Goal: Transaction & Acquisition: Purchase product/service

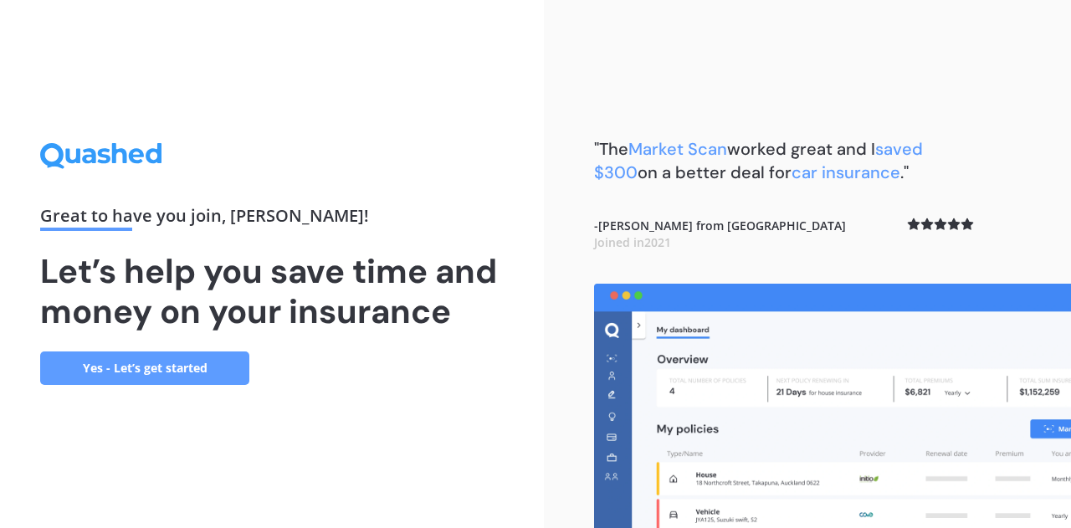
click at [167, 371] on link "Yes - Let’s get started" at bounding box center [144, 367] width 209 height 33
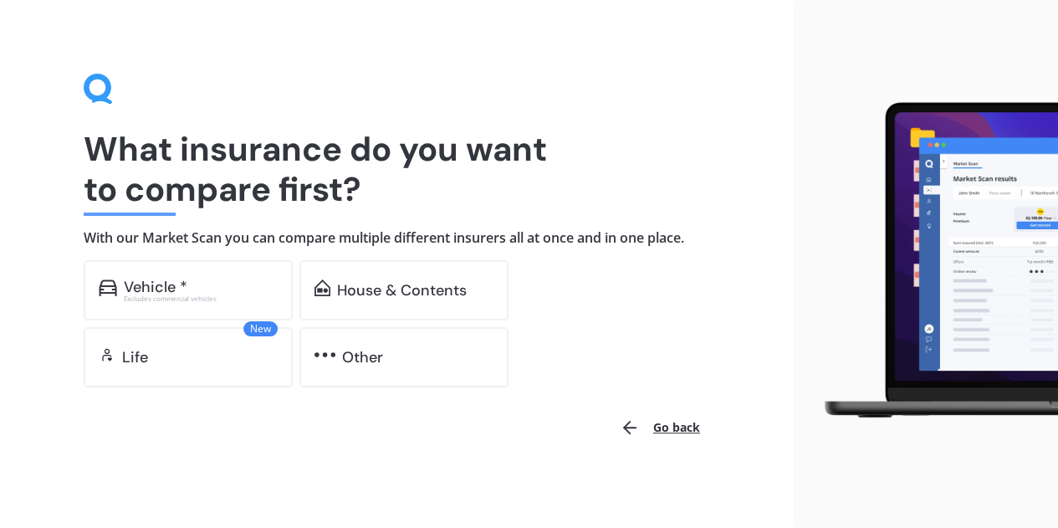
scroll to position [13, 0]
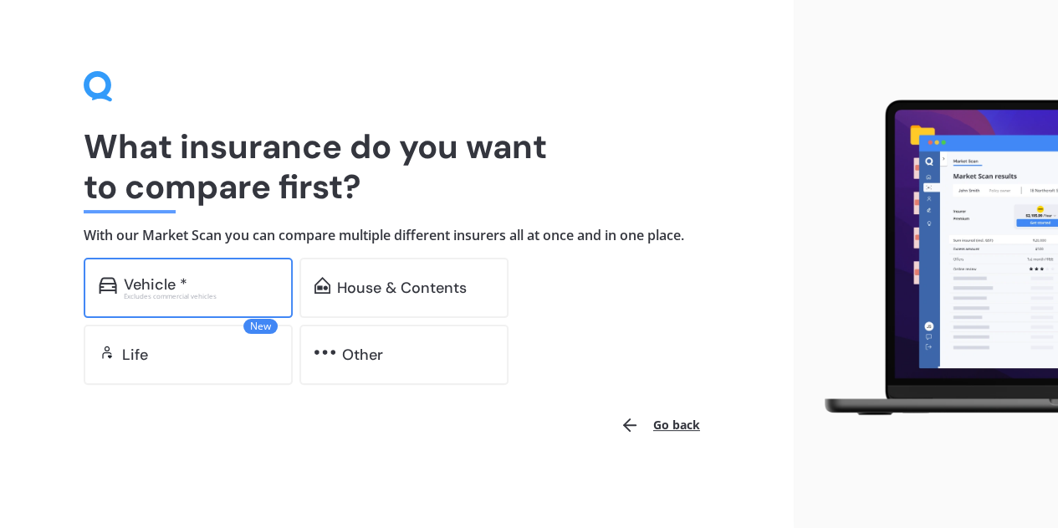
click at [179, 288] on div "Vehicle *" at bounding box center [156, 284] width 64 height 17
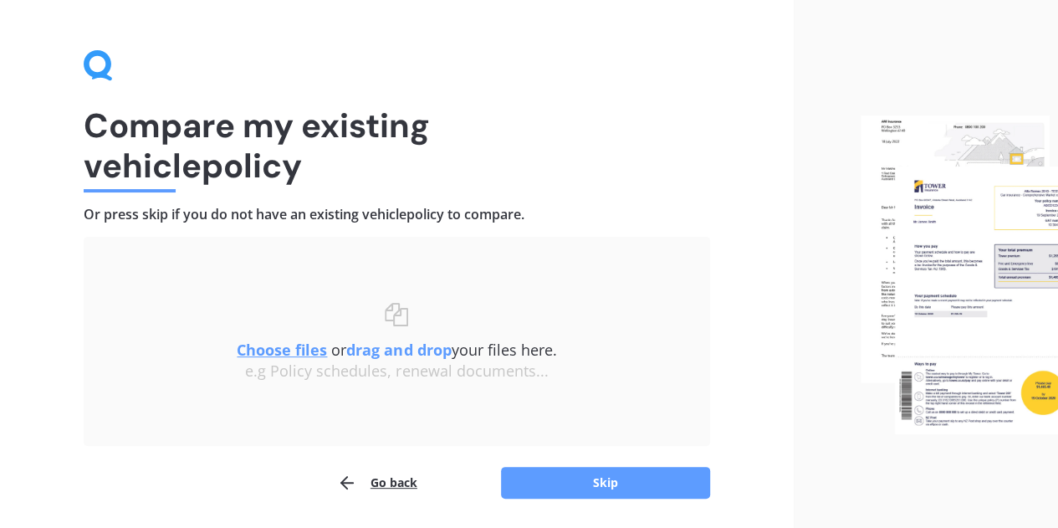
scroll to position [88, 0]
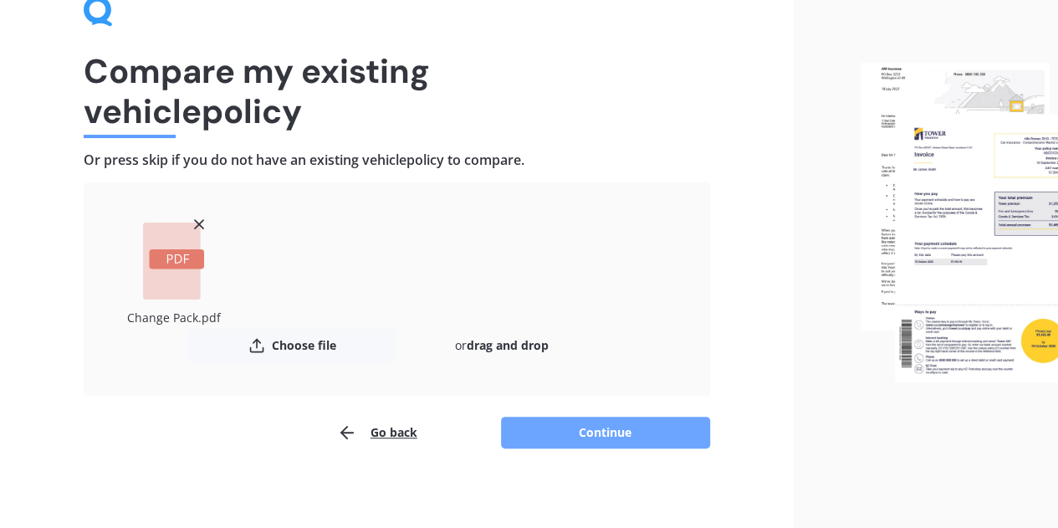
click at [597, 439] on button "Continue" at bounding box center [605, 433] width 209 height 32
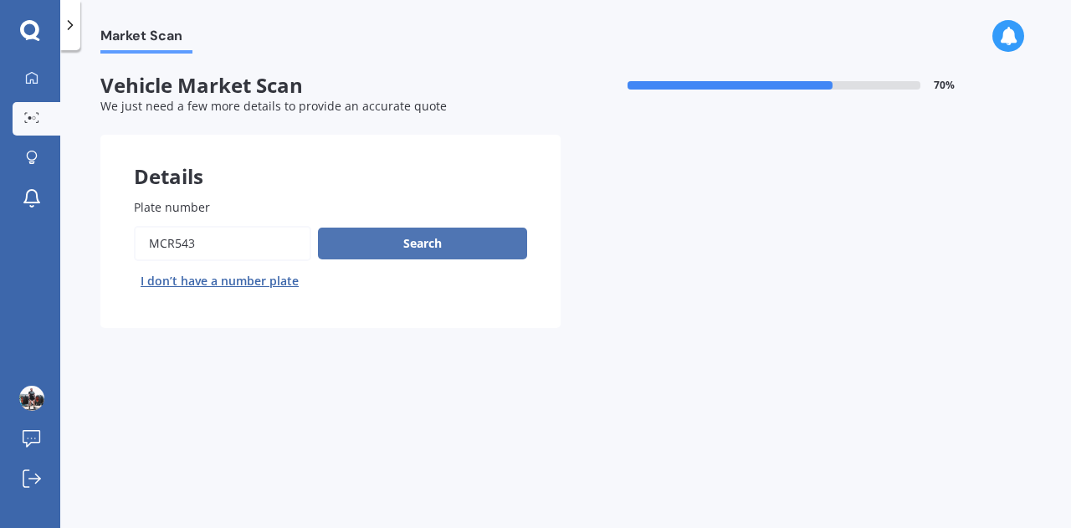
click at [381, 250] on button "Search" at bounding box center [422, 244] width 209 height 32
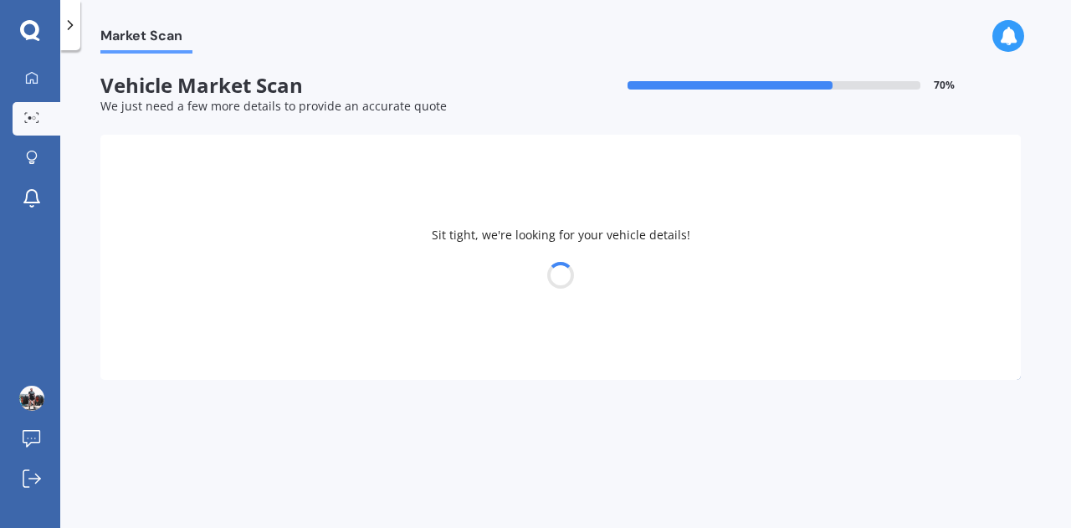
select select "TOYOTA"
select select "VANGUARD"
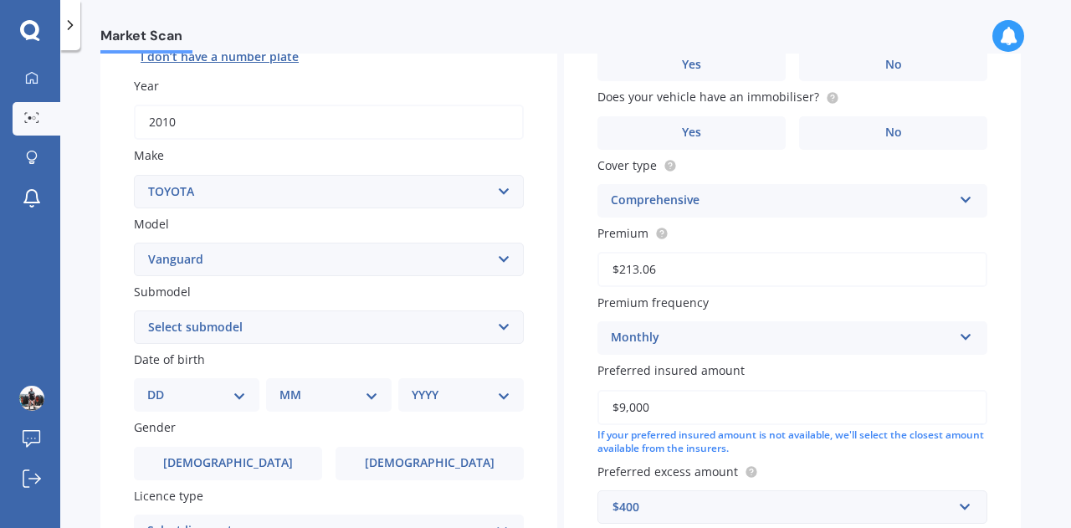
scroll to position [251, 0]
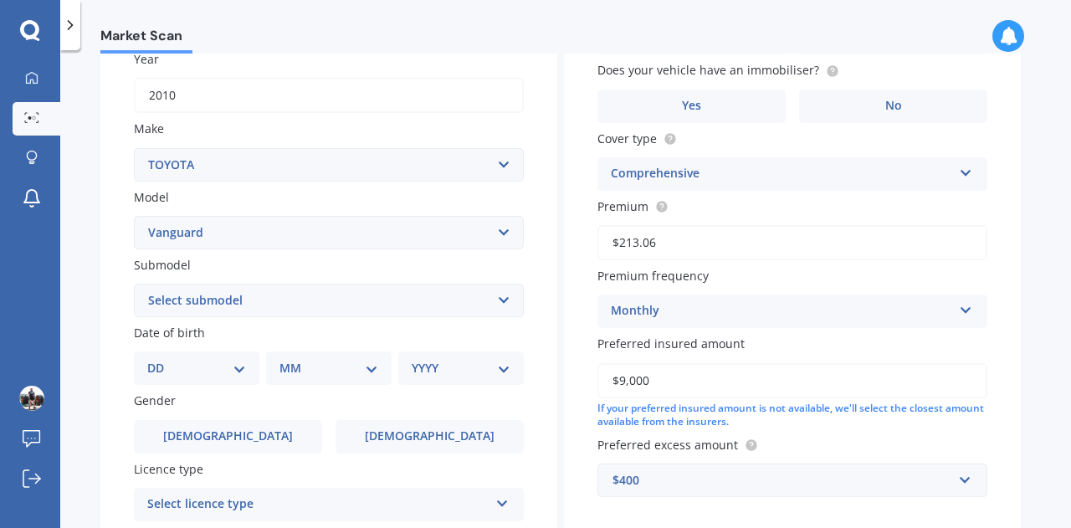
click at [183, 372] on select "DD 01 02 03 04 05 06 07 08 09 10 11 12 13 14 15 16 17 18 19 20 21 22 23 24 25 2…" at bounding box center [196, 368] width 99 height 18
select select "09"
click at [161, 361] on select "DD 01 02 03 04 05 06 07 08 09 10 11 12 13 14 15 16 17 18 19 20 21 22 23 24 25 2…" at bounding box center [196, 368] width 99 height 18
click at [307, 374] on select "MM 01 02 03 04 05 06 07 08 09 10 11 12" at bounding box center [332, 368] width 92 height 18
select select "07"
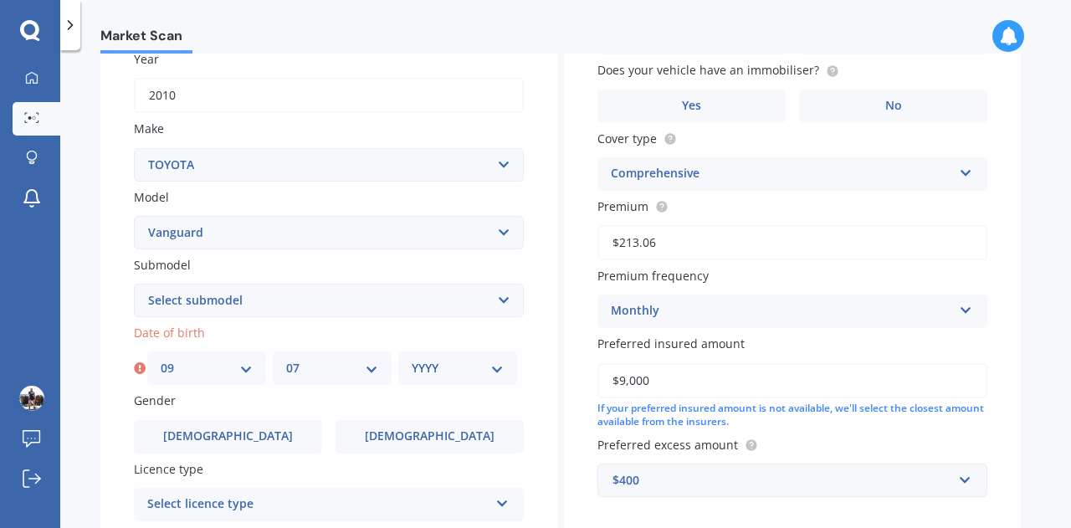
click at [286, 361] on select "MM 01 02 03 04 05 06 07 08 09 10 11 12" at bounding box center [332, 368] width 92 height 18
click at [452, 373] on select "YYYY 2025 2024 2023 2022 2021 2020 2019 2018 2017 2016 2015 2014 2013 2012 2011…" at bounding box center [458, 368] width 92 height 18
select select "1986"
click at [412, 361] on select "YYYY 2025 2024 2023 2022 2021 2020 2019 2018 2017 2016 2015 2014 2013 2012 2011…" at bounding box center [458, 368] width 92 height 18
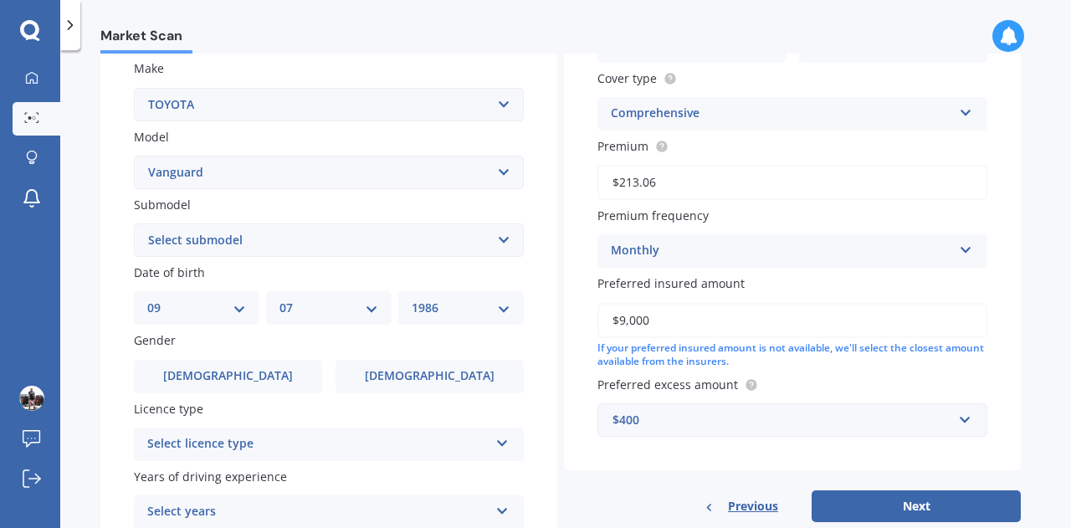
scroll to position [335, 0]
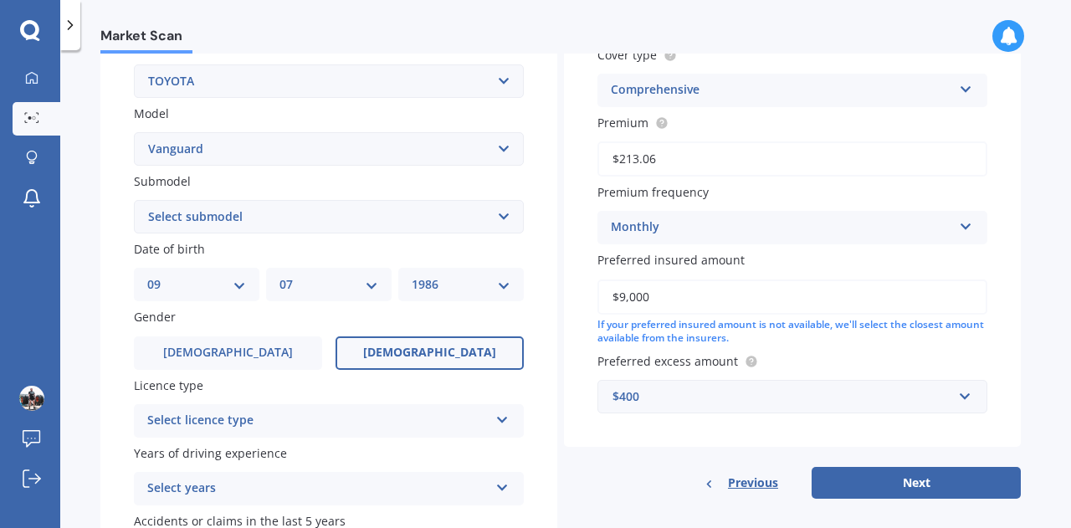
click at [441, 356] on span "[DEMOGRAPHIC_DATA]" at bounding box center [429, 352] width 133 height 14
click at [0, 0] on input "[DEMOGRAPHIC_DATA]" at bounding box center [0, 0] width 0 height 0
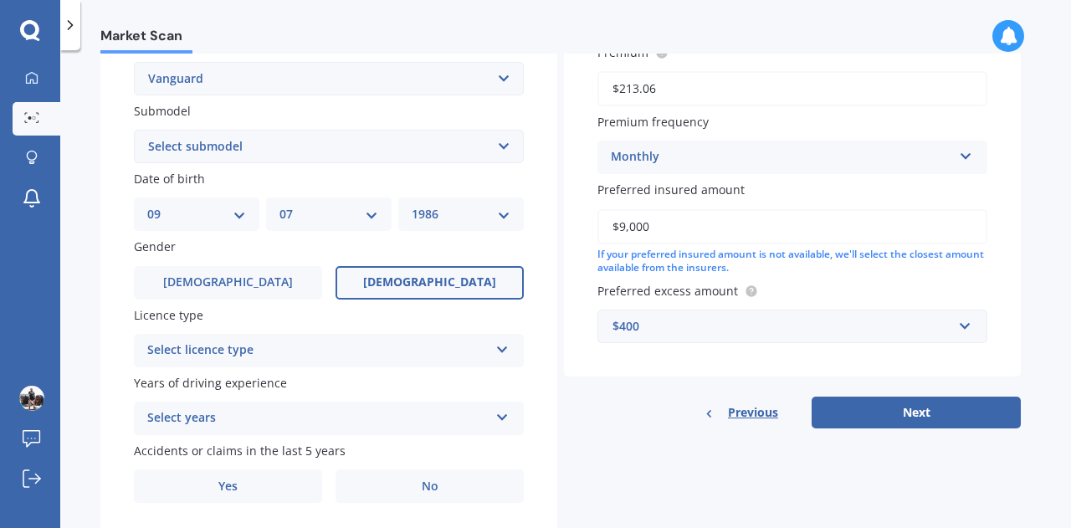
scroll to position [459, 0]
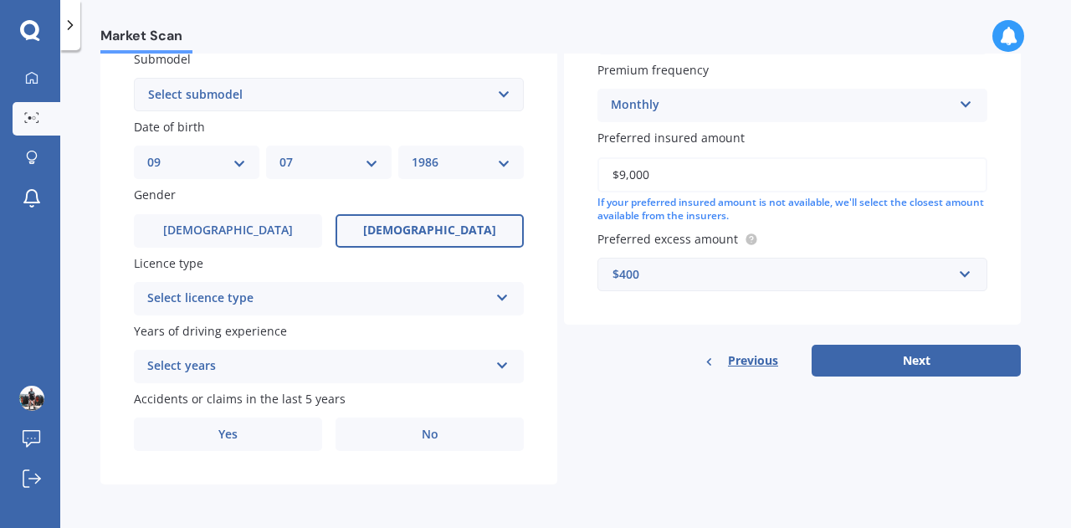
click at [294, 304] on div "Select licence type" at bounding box center [317, 299] width 341 height 20
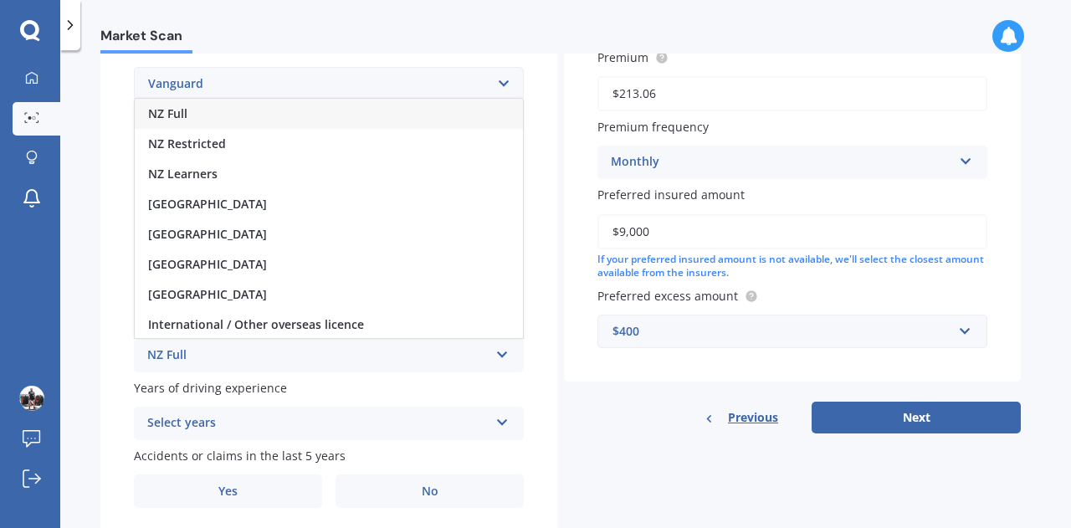
scroll to position [376, 0]
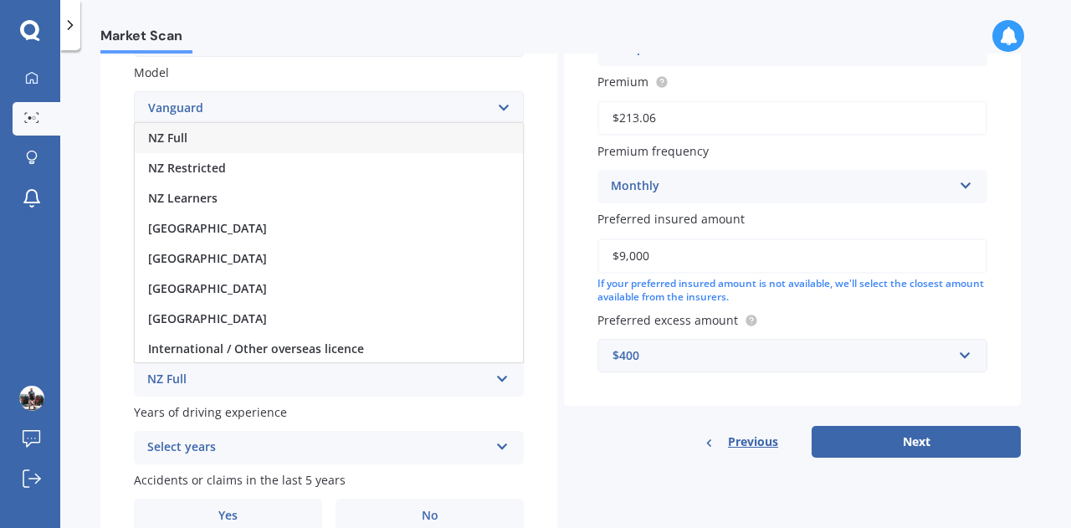
click at [178, 136] on span "NZ Full" at bounding box center [167, 138] width 39 height 16
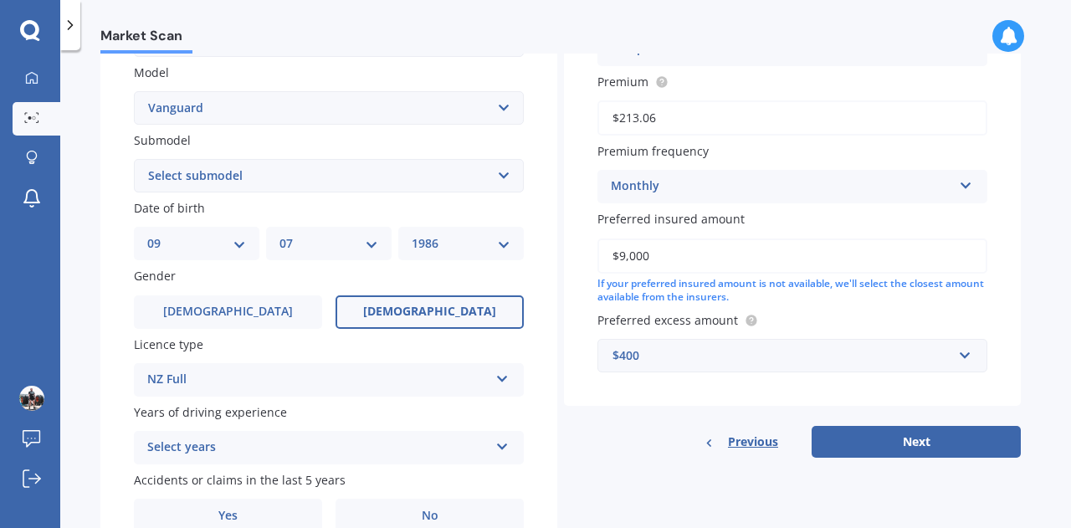
click at [502, 447] on icon at bounding box center [502, 444] width 14 height 12
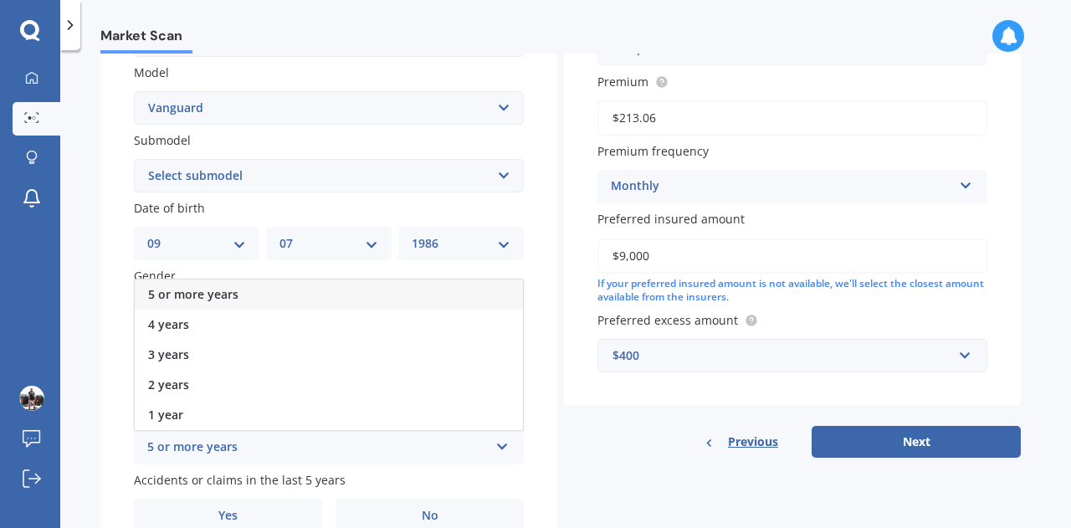
click at [248, 299] on div "5 or more years" at bounding box center [329, 294] width 388 height 30
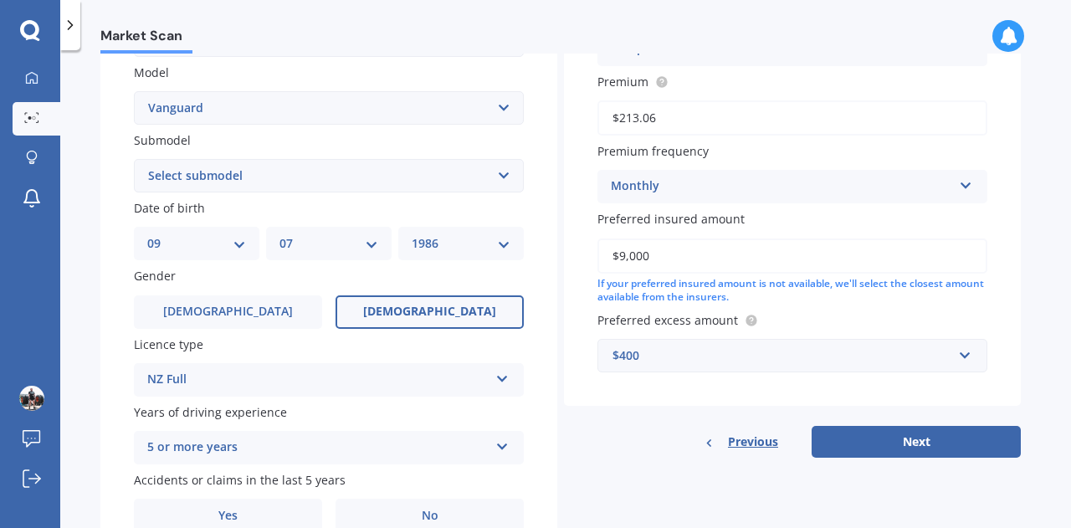
scroll to position [459, 0]
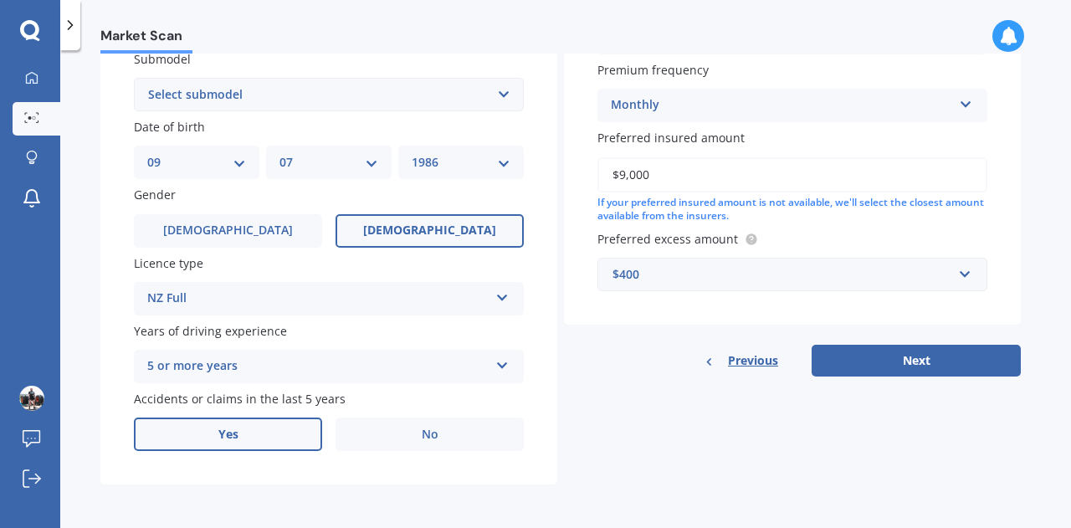
click at [254, 432] on label "Yes" at bounding box center [228, 433] width 188 height 33
click at [0, 0] on input "Yes" at bounding box center [0, 0] width 0 height 0
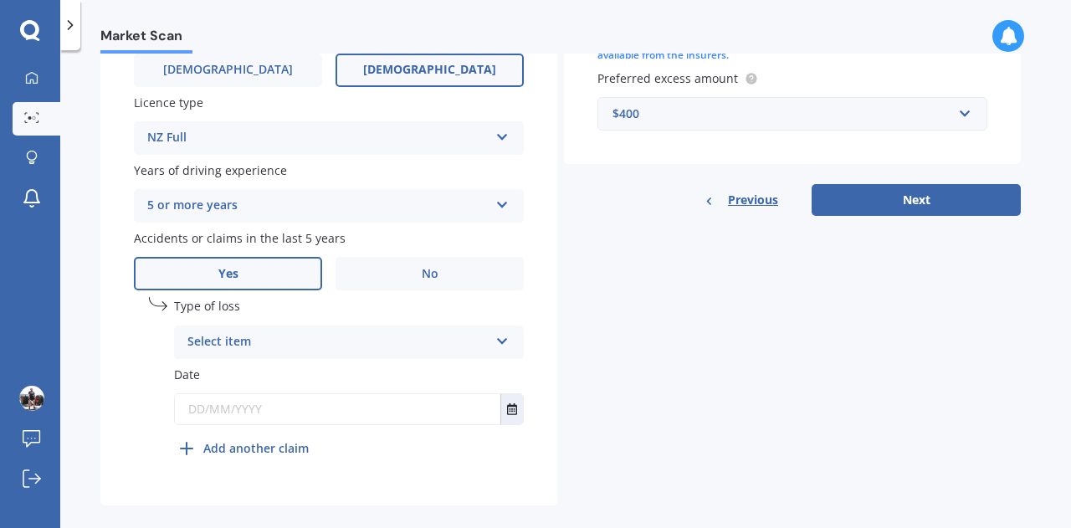
scroll to position [641, 0]
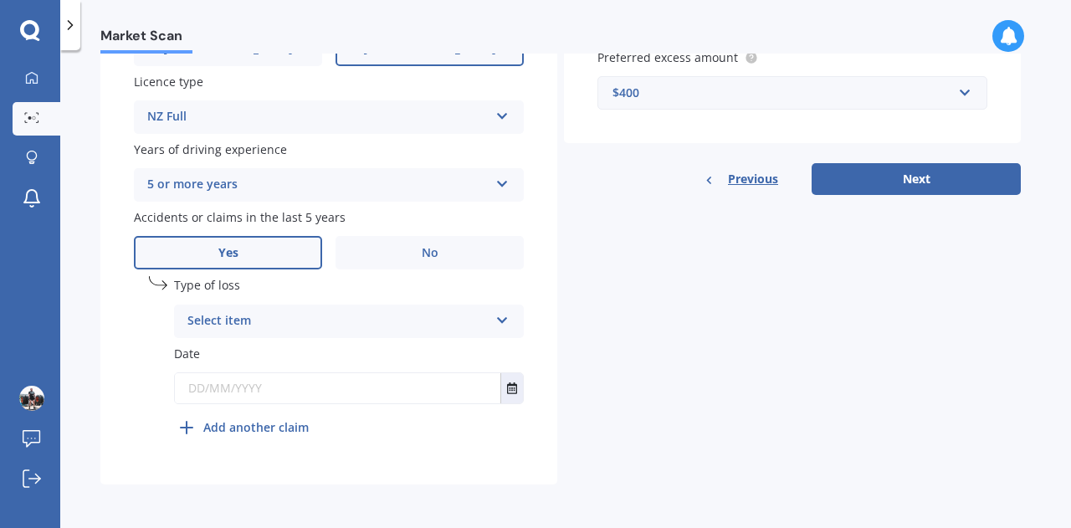
click at [258, 321] on div "Select item" at bounding box center [337, 321] width 301 height 20
click at [266, 357] on span "At fault accident" at bounding box center [235, 353] width 95 height 16
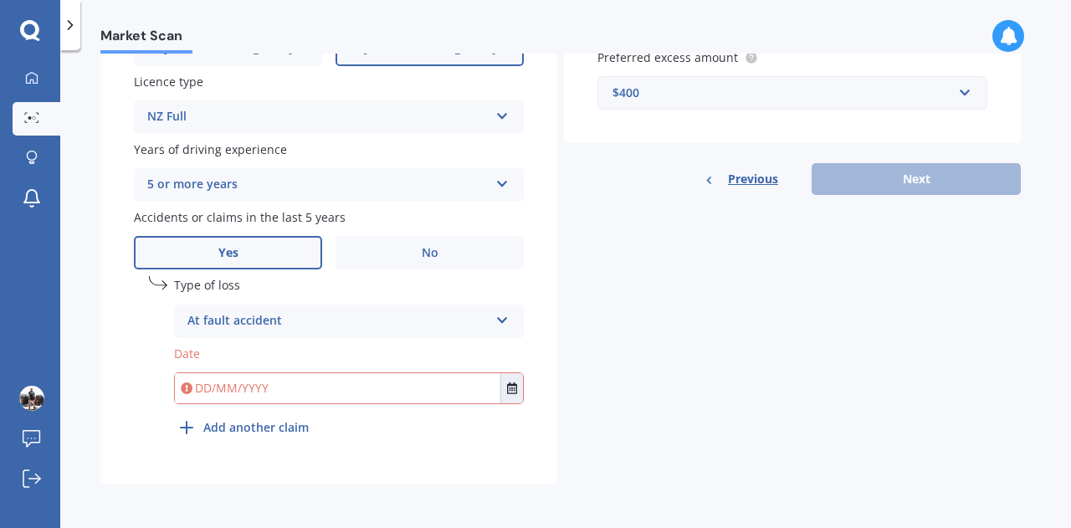
click at [203, 387] on input "text" at bounding box center [337, 388] width 325 height 30
type input "01/08/2025"
click at [153, 473] on div "Plate number Search I don’t have a number plate Year 2010 Make Select make AC A…" at bounding box center [328, 6] width 457 height 958
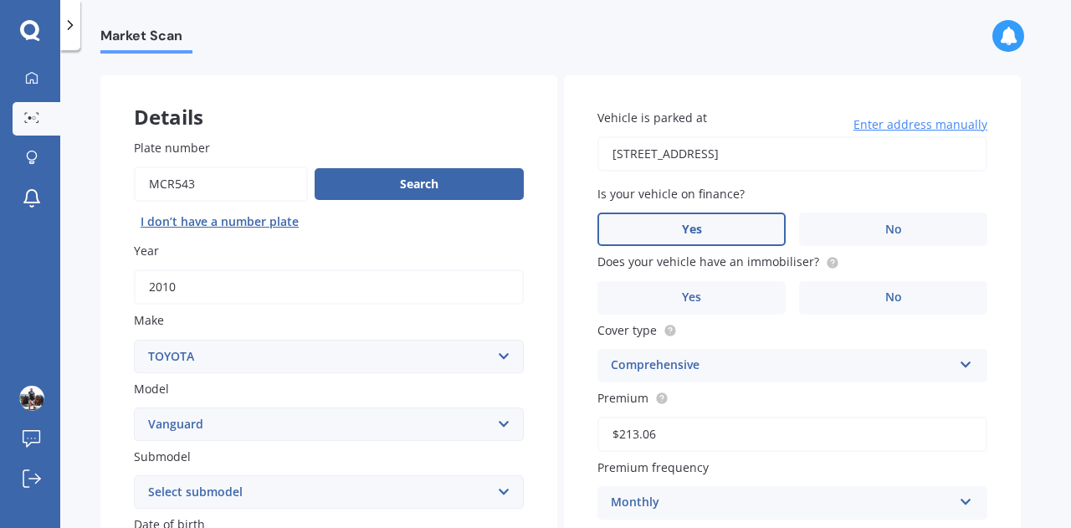
scroll to position [55, 0]
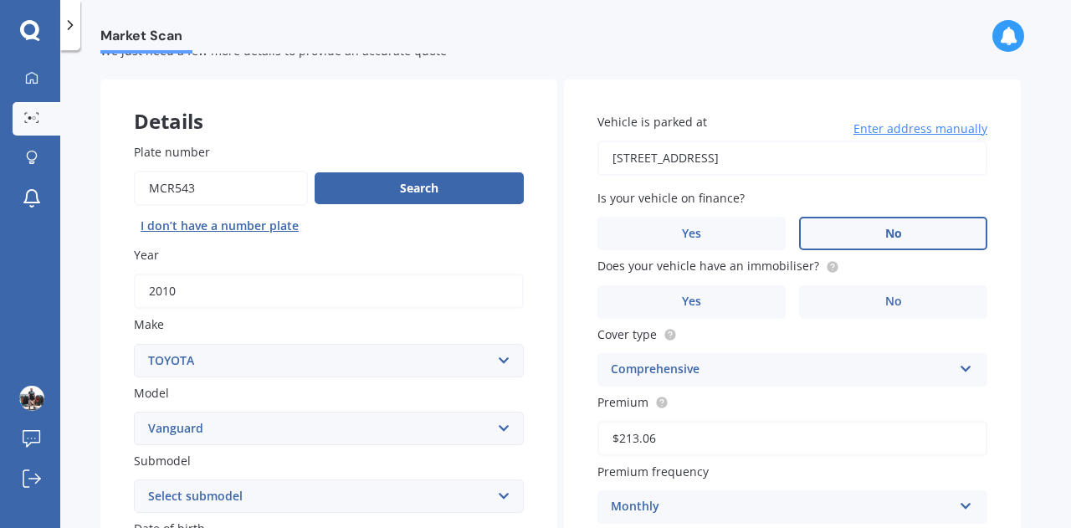
click at [875, 232] on label "No" at bounding box center [893, 233] width 188 height 33
click at [0, 0] on input "No" at bounding box center [0, 0] width 0 height 0
click at [888, 307] on span "No" at bounding box center [893, 301] width 17 height 14
click at [0, 0] on input "No" at bounding box center [0, 0] width 0 height 0
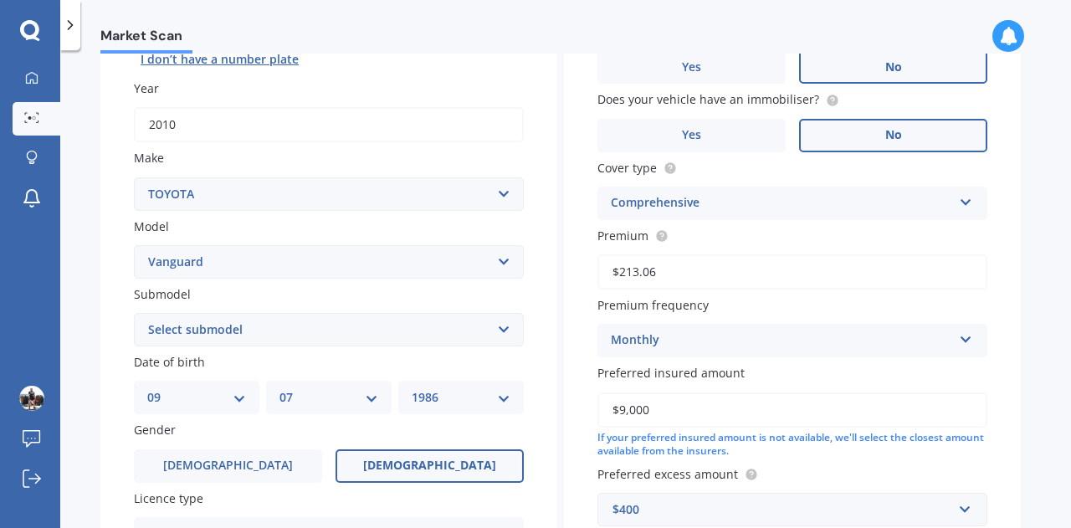
scroll to position [223, 0]
click at [789, 203] on div "Comprehensive" at bounding box center [781, 202] width 341 height 20
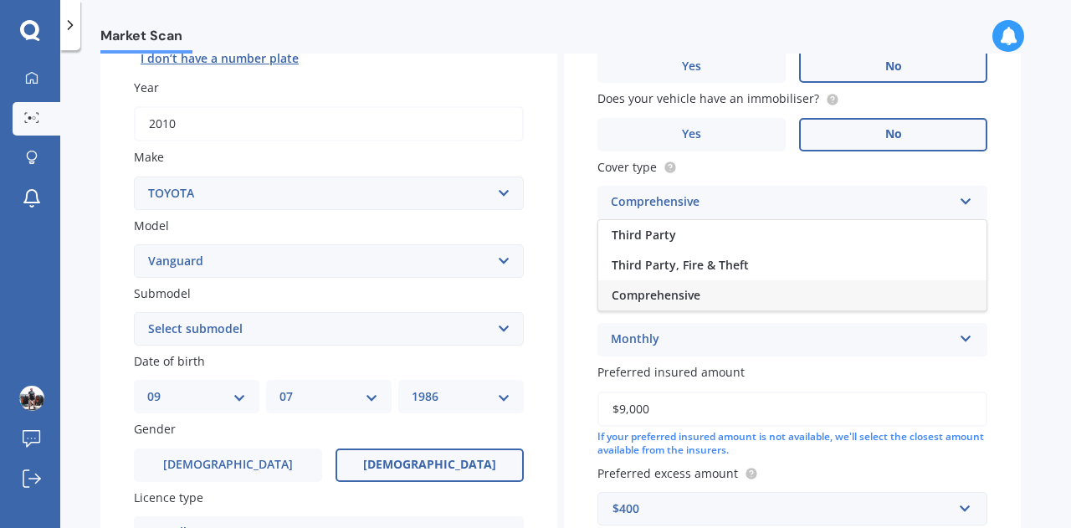
click at [789, 203] on div "Comprehensive" at bounding box center [781, 202] width 341 height 20
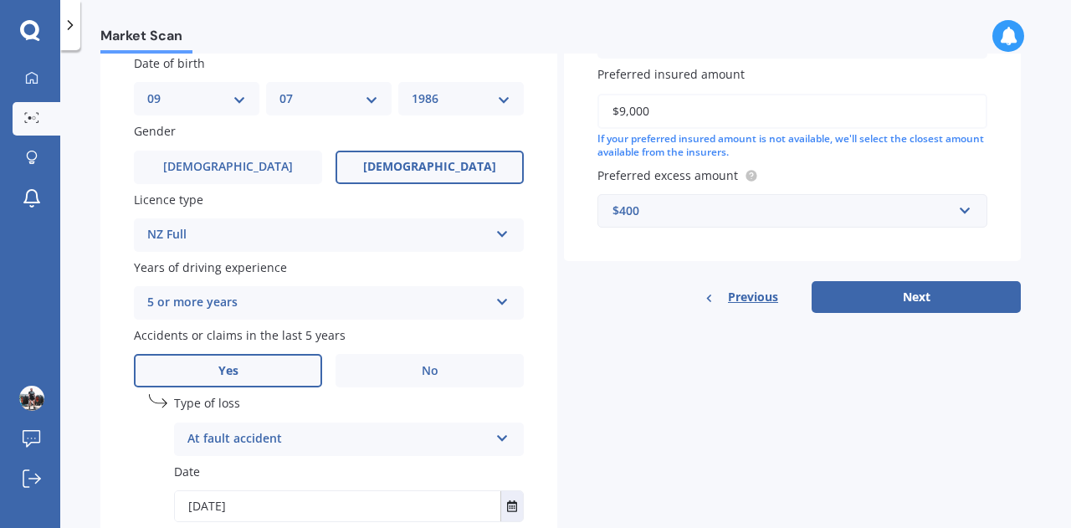
scroll to position [557, 0]
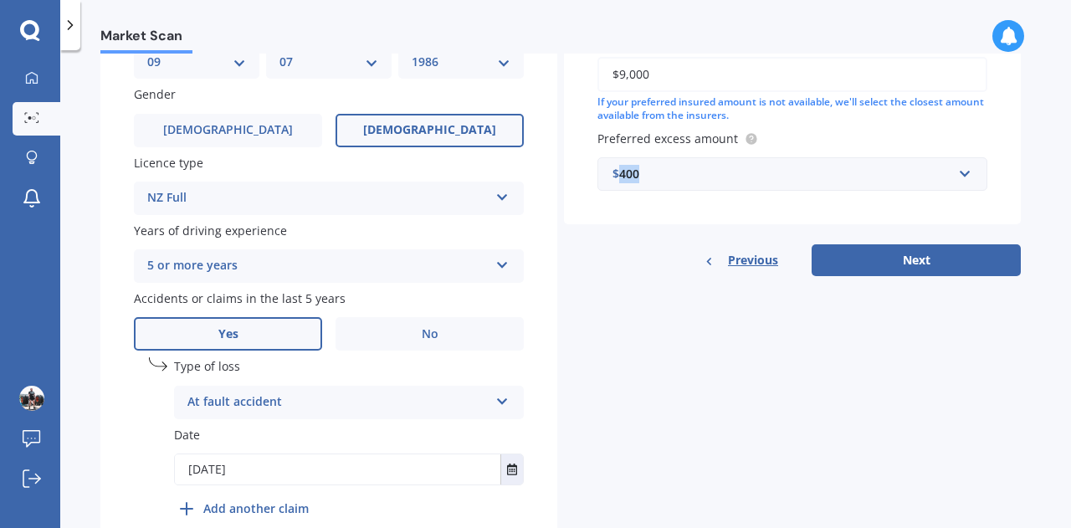
drag, startPoint x: 703, startPoint y: 177, endPoint x: 621, endPoint y: 177, distance: 82.0
click at [621, 177] on div "$400" at bounding box center [782, 174] width 340 height 18
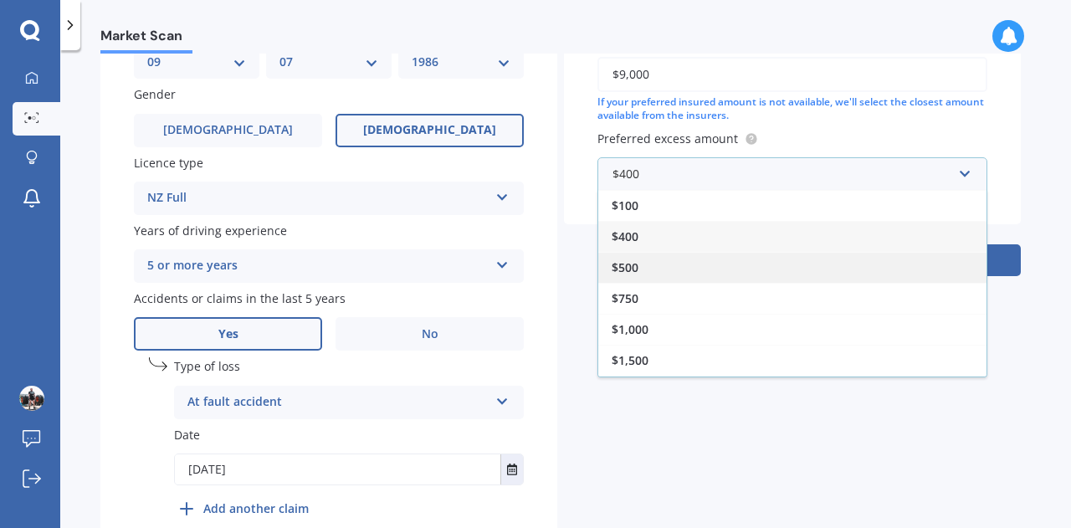
click at [651, 266] on div "$500" at bounding box center [792, 267] width 388 height 31
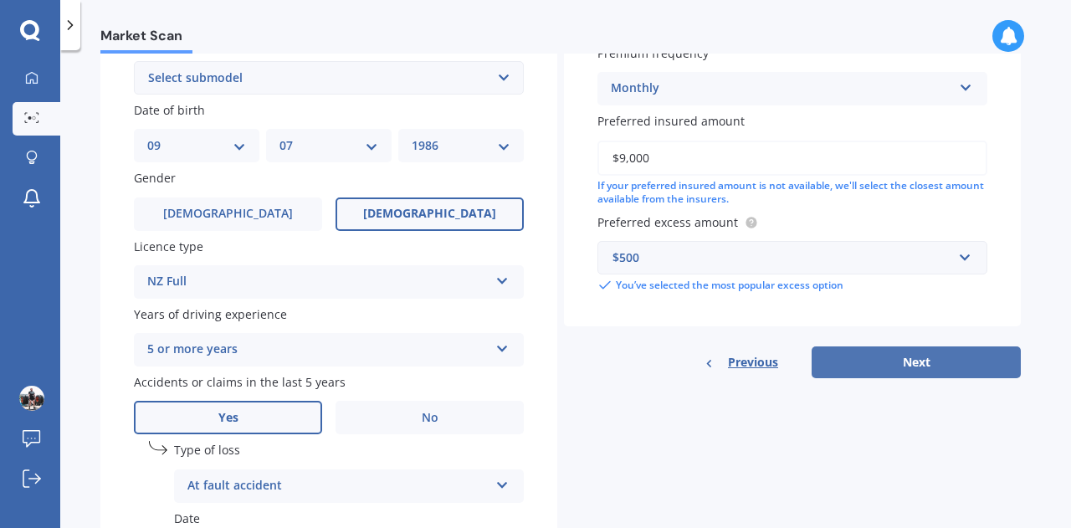
click at [907, 371] on button "Next" at bounding box center [915, 362] width 209 height 32
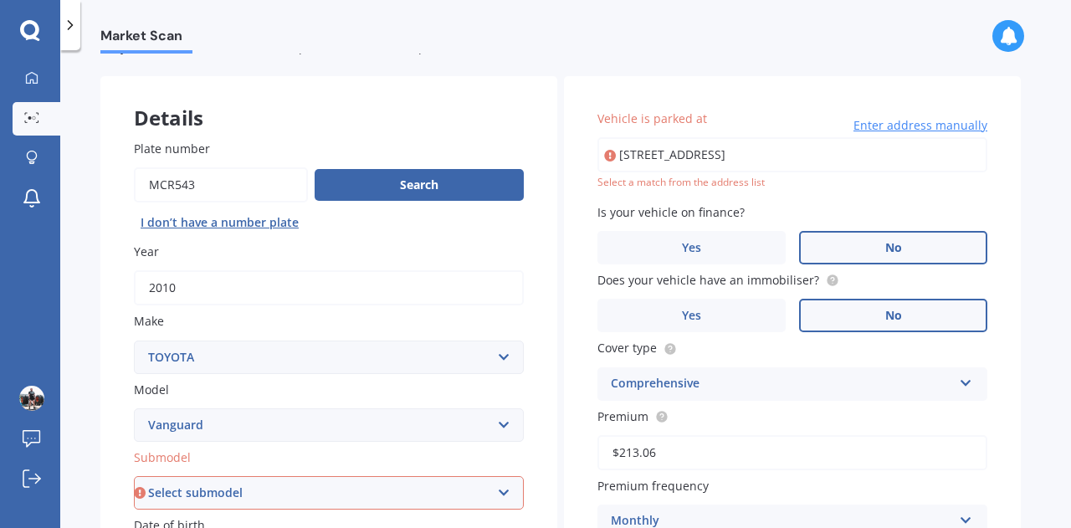
scroll to position [36, 0]
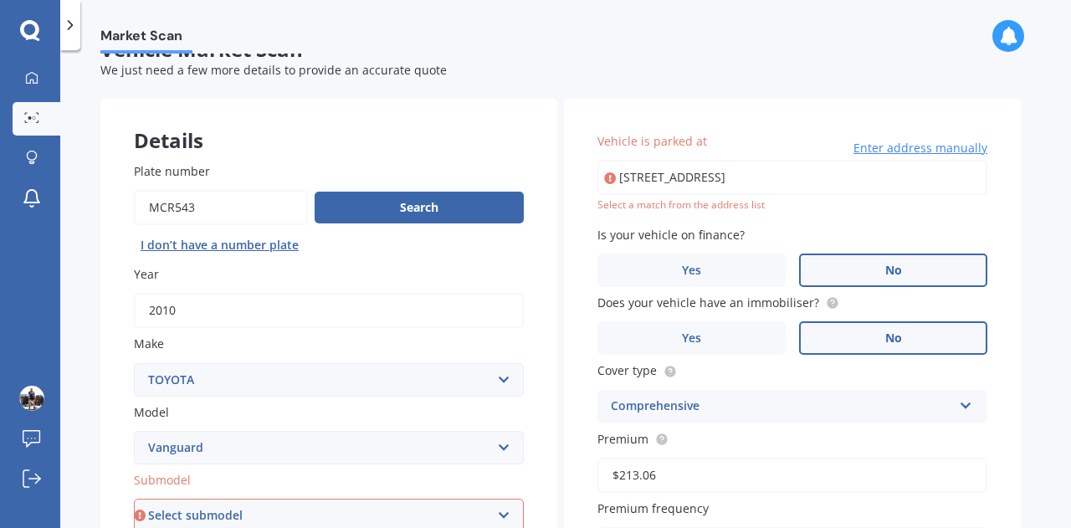
click at [899, 177] on input "87 Union Street New Brighton Christchurch 8061" at bounding box center [792, 177] width 390 height 35
type input "87 Union Street, New Brighton, Christchurch 8061"
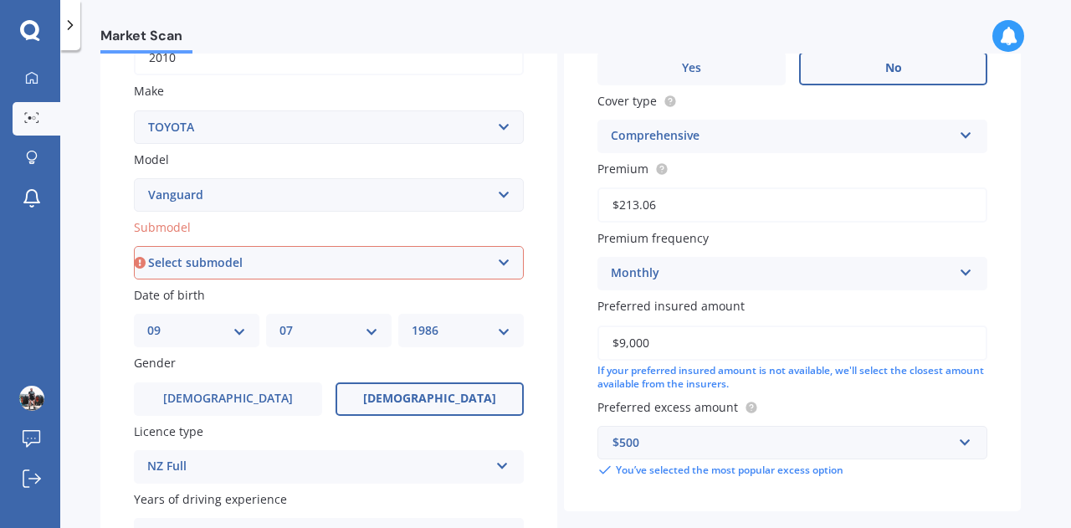
scroll to position [287, 0]
click at [375, 260] on select "Select submodel Petrol petrol 4WD" at bounding box center [329, 264] width 390 height 33
select select "PETROL"
click at [134, 248] on select "Select submodel Petrol petrol 4WD" at bounding box center [329, 264] width 390 height 33
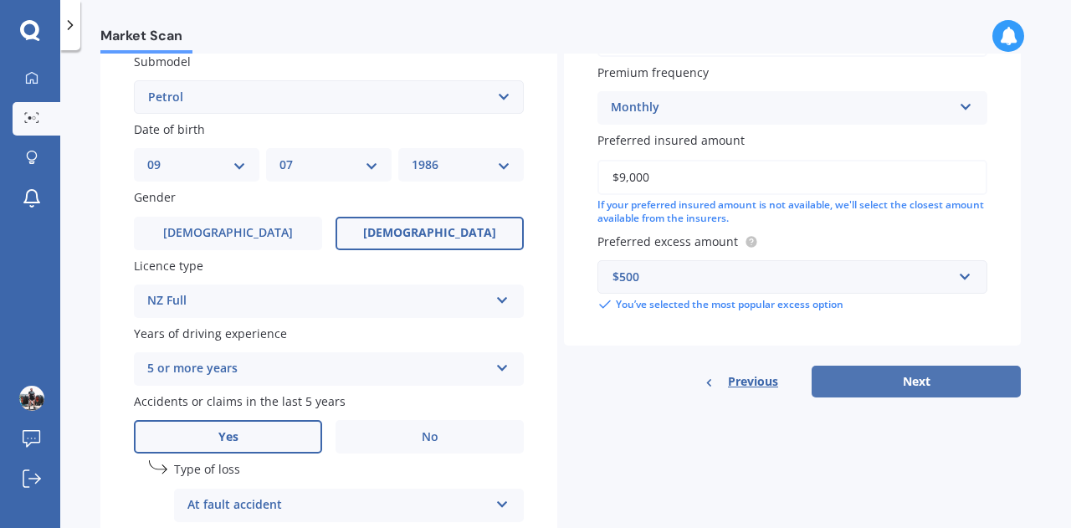
click at [886, 384] on button "Next" at bounding box center [915, 382] width 209 height 32
select select "09"
select select "07"
select select "1986"
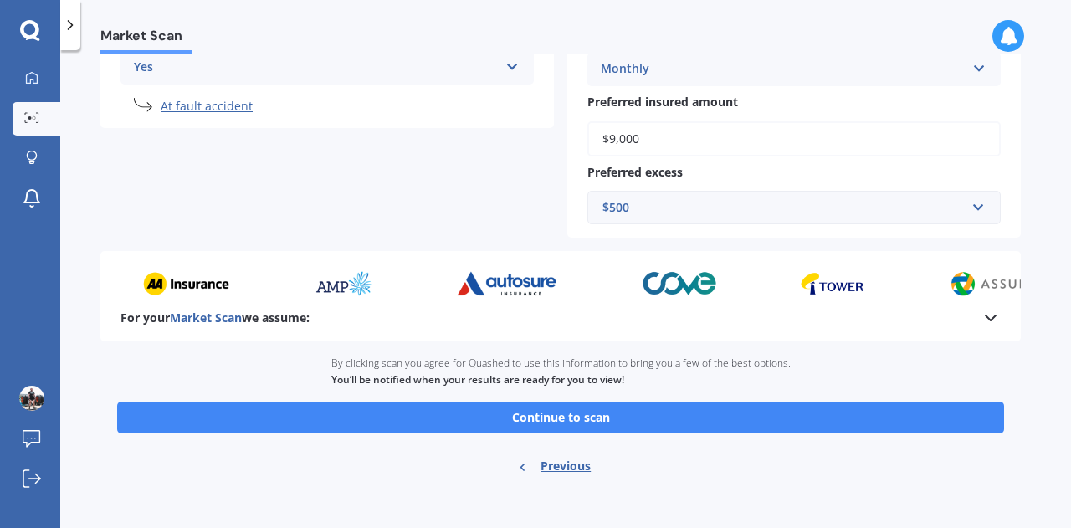
scroll to position [475, 0]
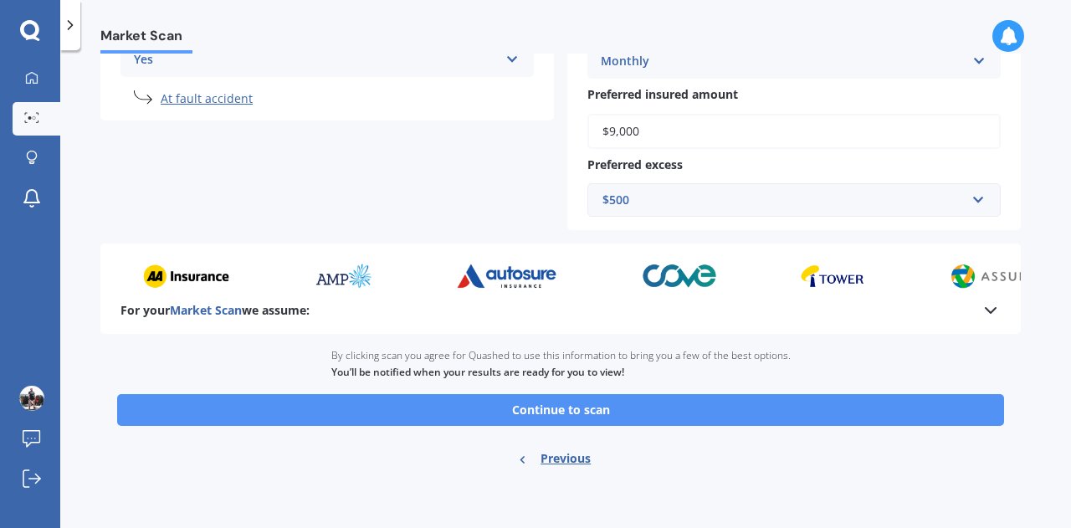
click at [601, 412] on button "Continue to scan" at bounding box center [560, 410] width 887 height 32
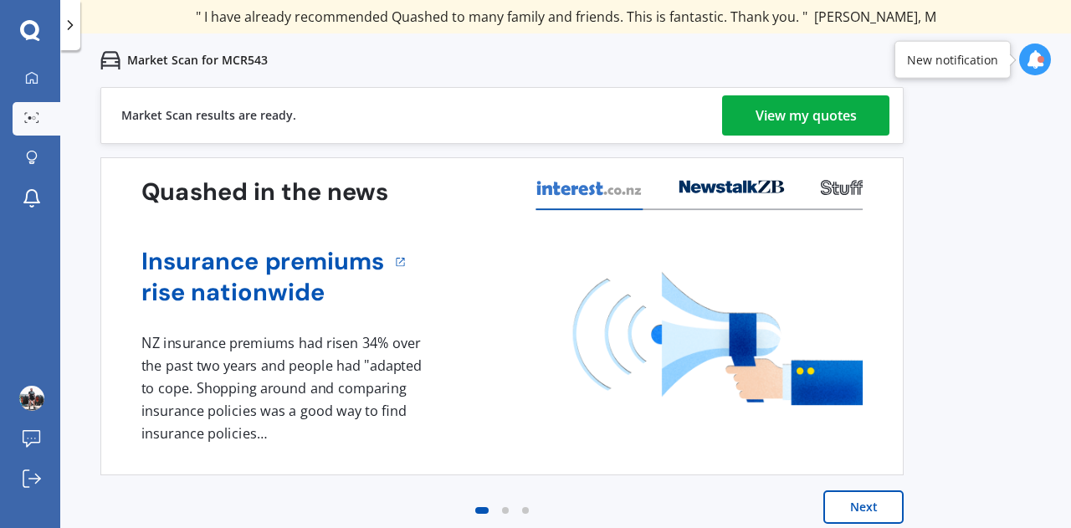
click at [806, 120] on div "View my quotes" at bounding box center [805, 115] width 101 height 40
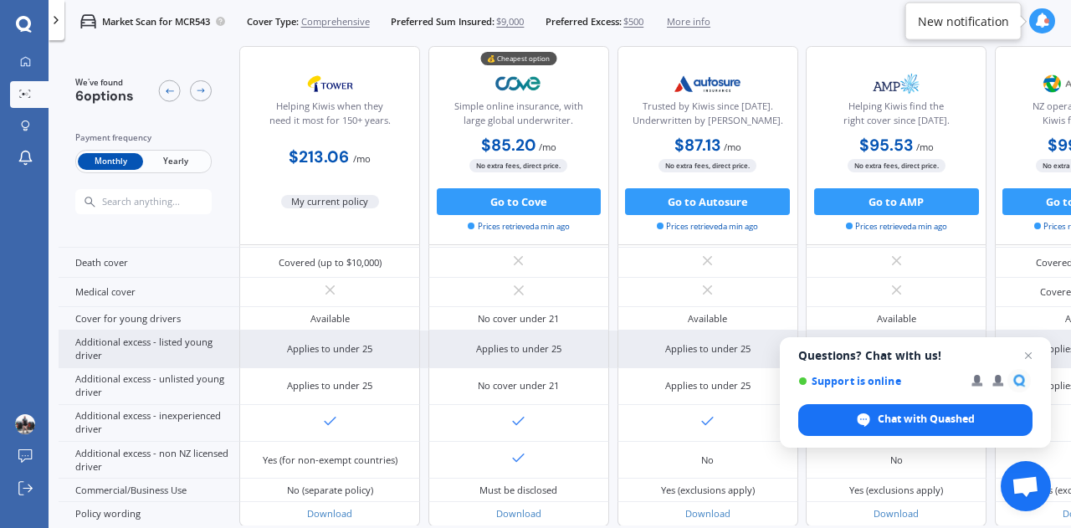
scroll to position [731, 0]
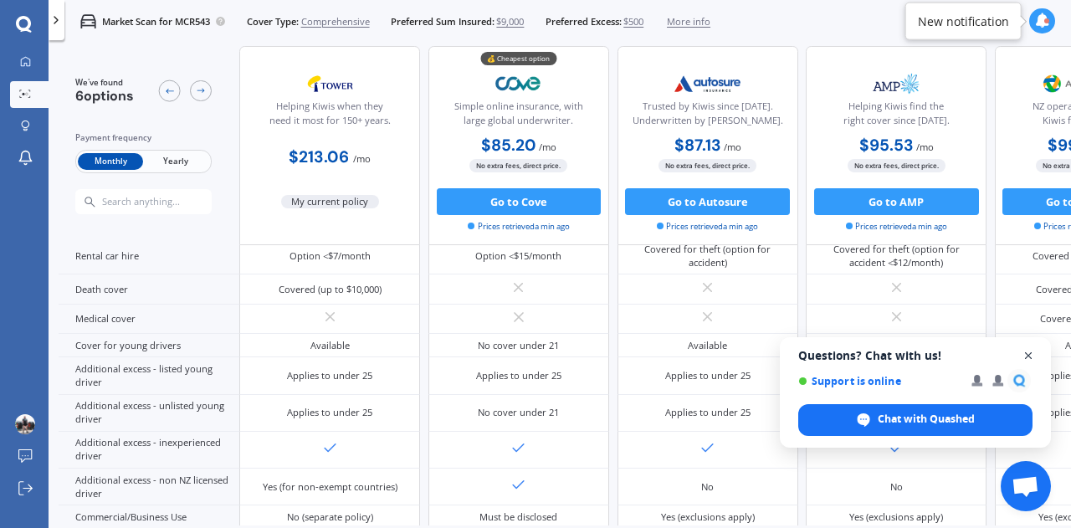
click at [1027, 351] on span "Close chat" at bounding box center [1028, 355] width 21 height 21
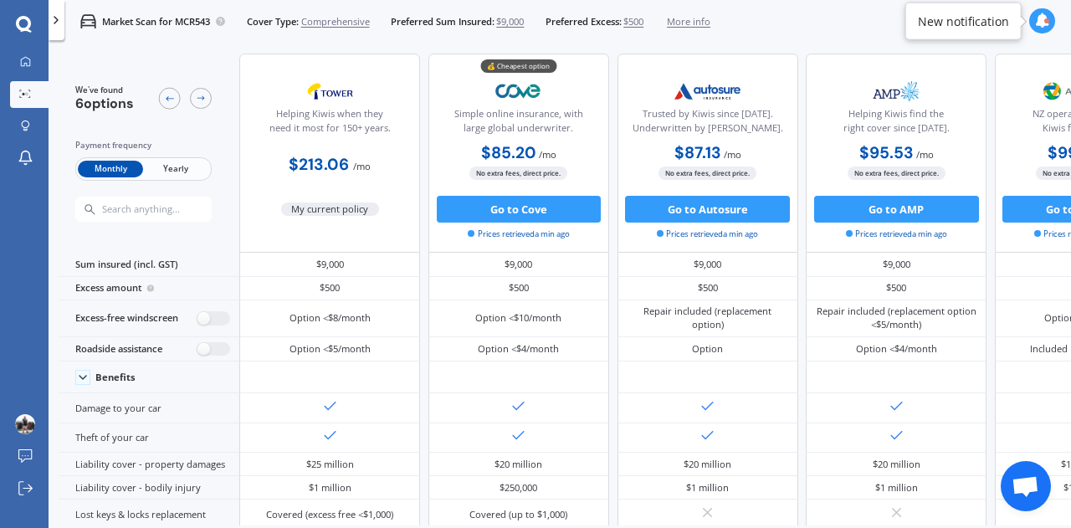
scroll to position [0, 0]
